Goal: Task Accomplishment & Management: Use online tool/utility

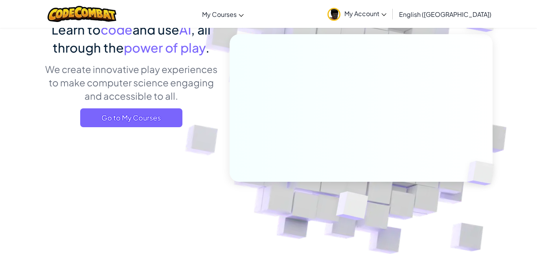
scroll to position [86, 0]
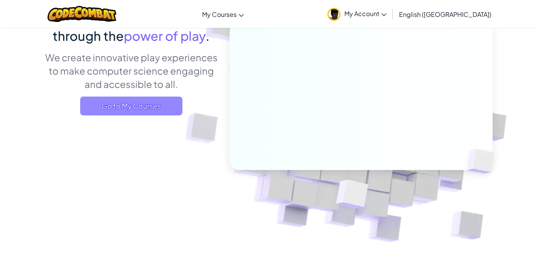
click at [127, 105] on span "Go to My Courses" at bounding box center [131, 106] width 102 height 19
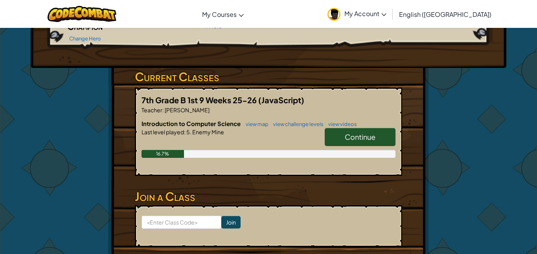
scroll to position [106, 0]
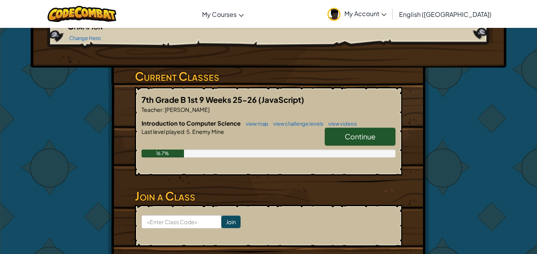
click at [358, 129] on link "Continue" at bounding box center [360, 137] width 71 height 18
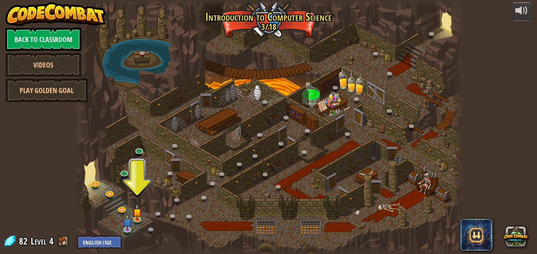
click at [305, 113] on div at bounding box center [268, 127] width 389 height 254
click at [138, 196] on div at bounding box center [268, 127] width 389 height 254
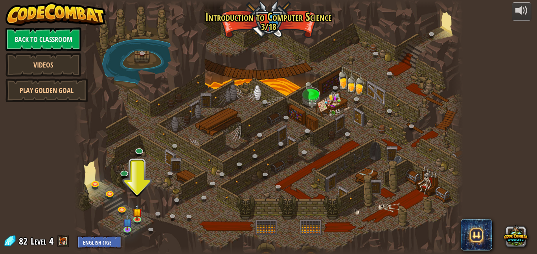
click at [138, 196] on div at bounding box center [268, 127] width 389 height 254
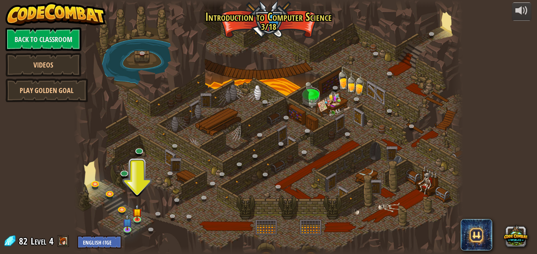
click at [138, 196] on div at bounding box center [268, 127] width 389 height 254
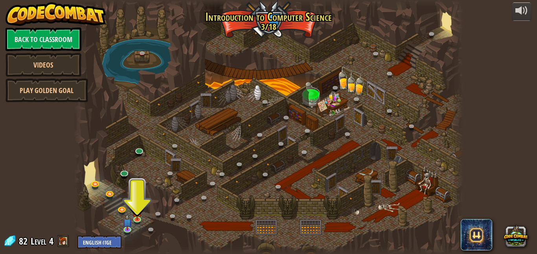
click at [138, 196] on div at bounding box center [268, 127] width 389 height 254
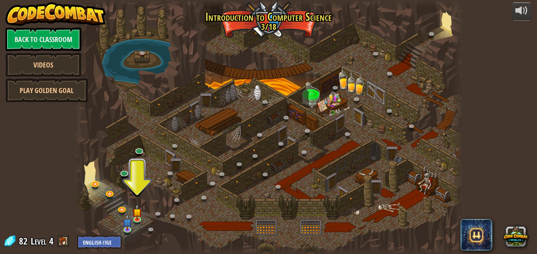
click at [161, 204] on div at bounding box center [268, 127] width 389 height 254
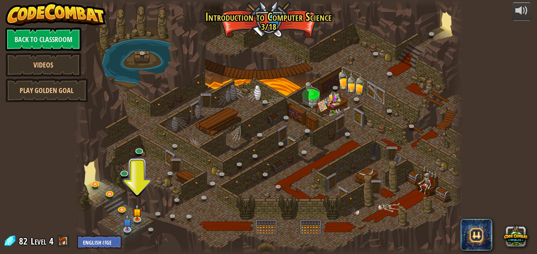
click at [161, 204] on div at bounding box center [268, 127] width 389 height 254
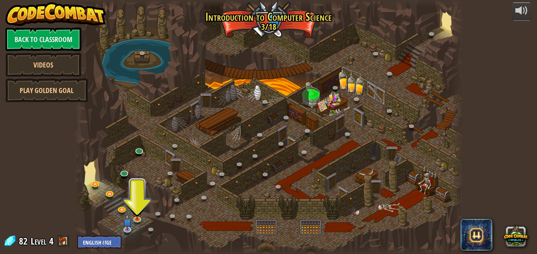
click at [161, 204] on div at bounding box center [268, 127] width 389 height 254
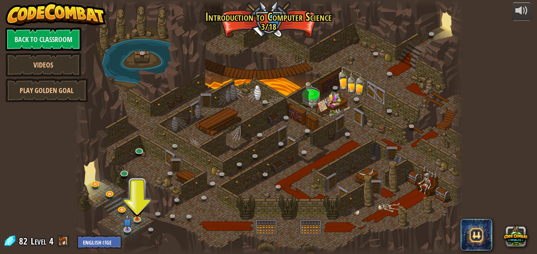
click at [161, 204] on div at bounding box center [268, 127] width 389 height 254
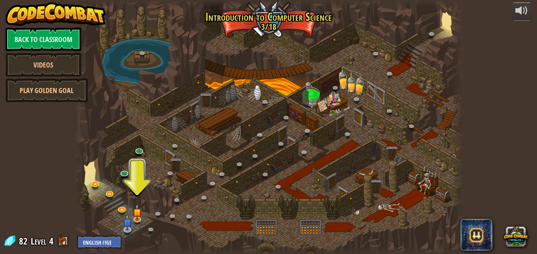
click at [161, 204] on div at bounding box center [268, 127] width 389 height 254
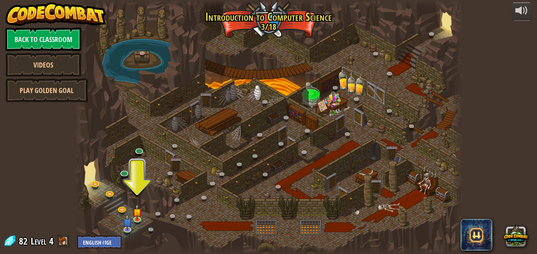
click at [161, 204] on div at bounding box center [268, 127] width 389 height 254
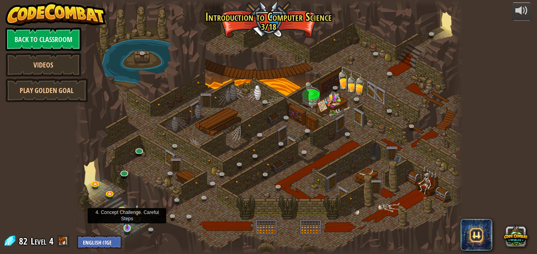
click at [126, 217] on img at bounding box center [127, 218] width 9 height 21
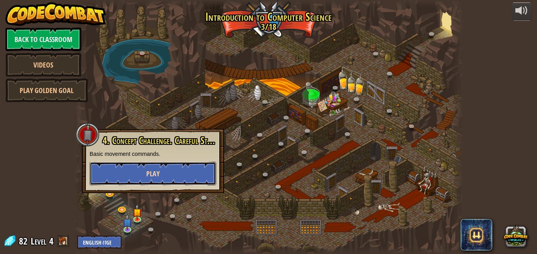
click at [150, 173] on span "Play" at bounding box center [152, 174] width 13 height 10
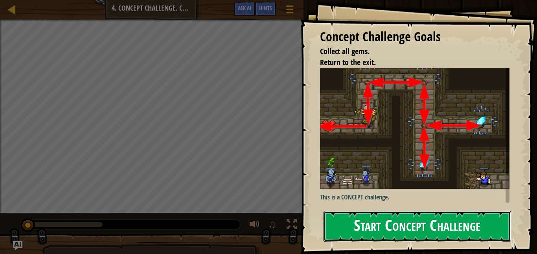
click at [393, 228] on button "Start Concept Challenge" at bounding box center [416, 226] width 187 height 31
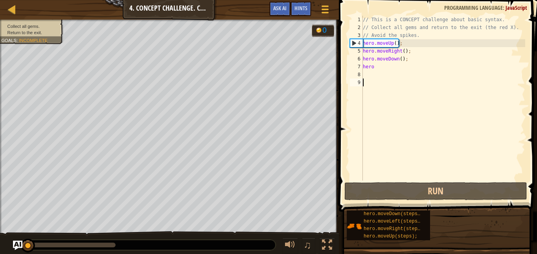
click at [410, 65] on div "// This is a CONCEPT challenge about basic syntax. // Collect all gems and retu…" at bounding box center [443, 106] width 164 height 181
click at [410, 65] on div "// This is a CONCEPT challenge about basic syntax. // Collect all gems and retu…" at bounding box center [443, 98] width 164 height 165
type textarea "hero"
